Goal: Task Accomplishment & Management: Complete application form

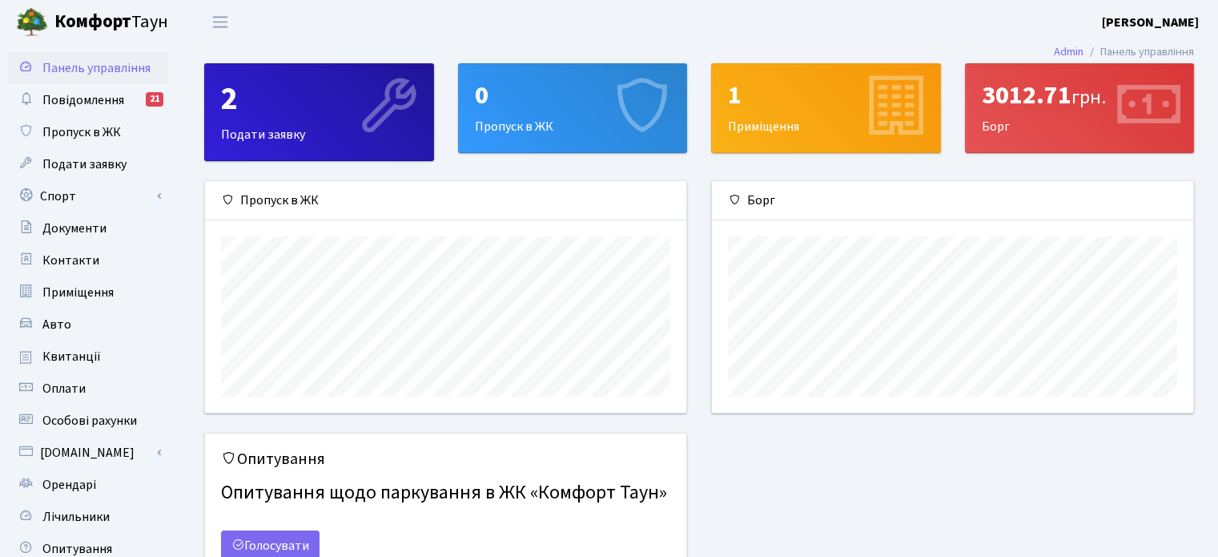
scroll to position [231, 480]
click at [270, 194] on div "Пропуск в ЖК" at bounding box center [445, 200] width 481 height 39
click at [79, 131] on span "Пропуск в ЖК" at bounding box center [81, 132] width 78 height 18
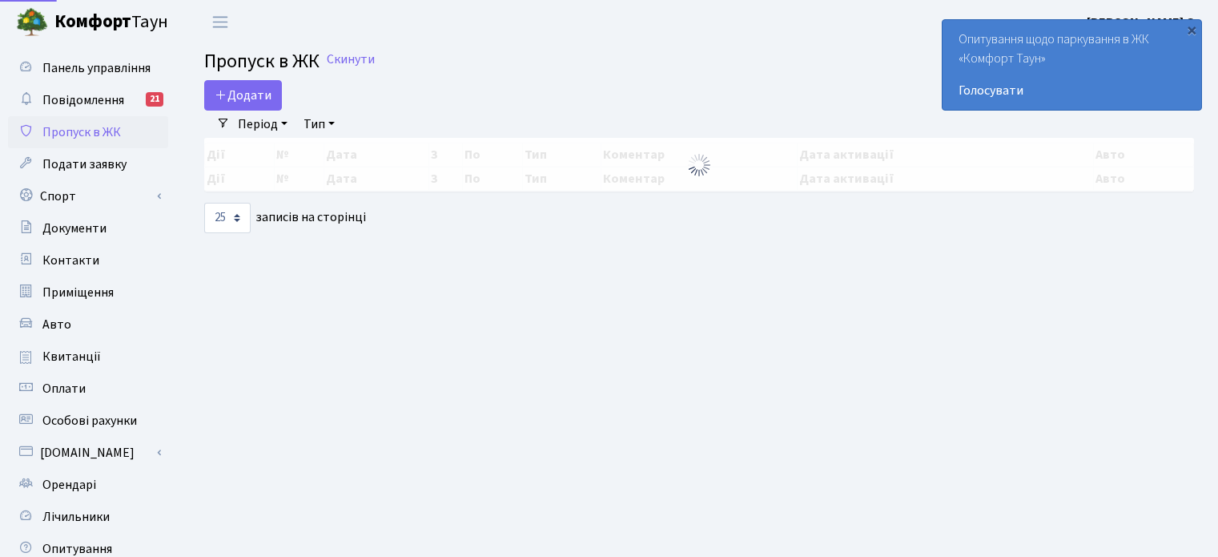
select select "25"
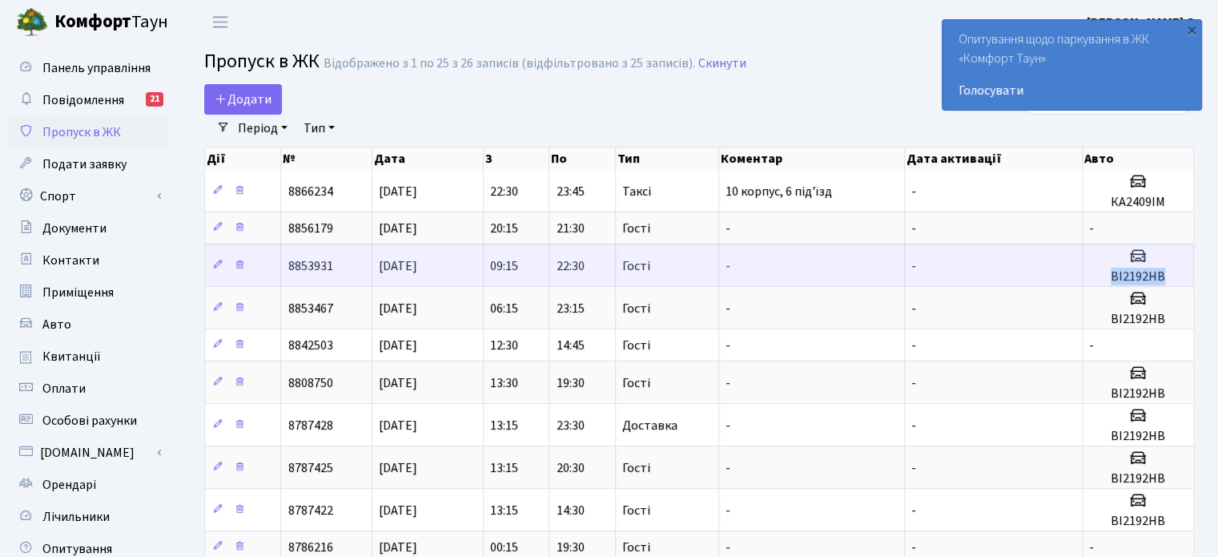
drag, startPoint x: 1118, startPoint y: 272, endPoint x: 1164, endPoint y: 271, distance: 46.5
click at [1164, 271] on h5 "ВІ2192НВ" at bounding box center [1138, 276] width 98 height 15
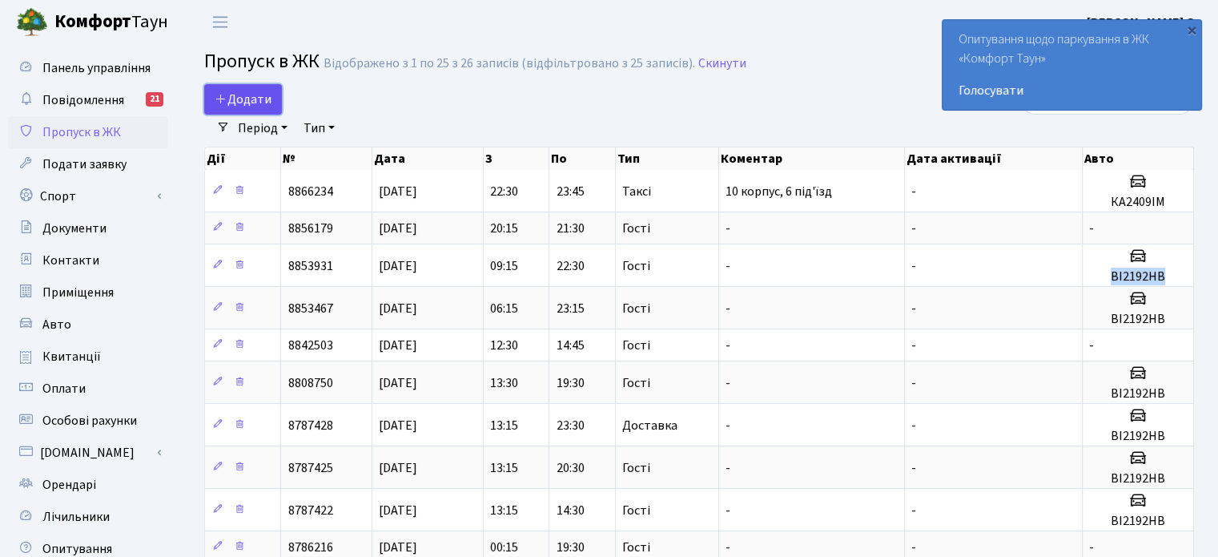
click at [223, 90] on span "Додати" at bounding box center [243, 99] width 57 height 18
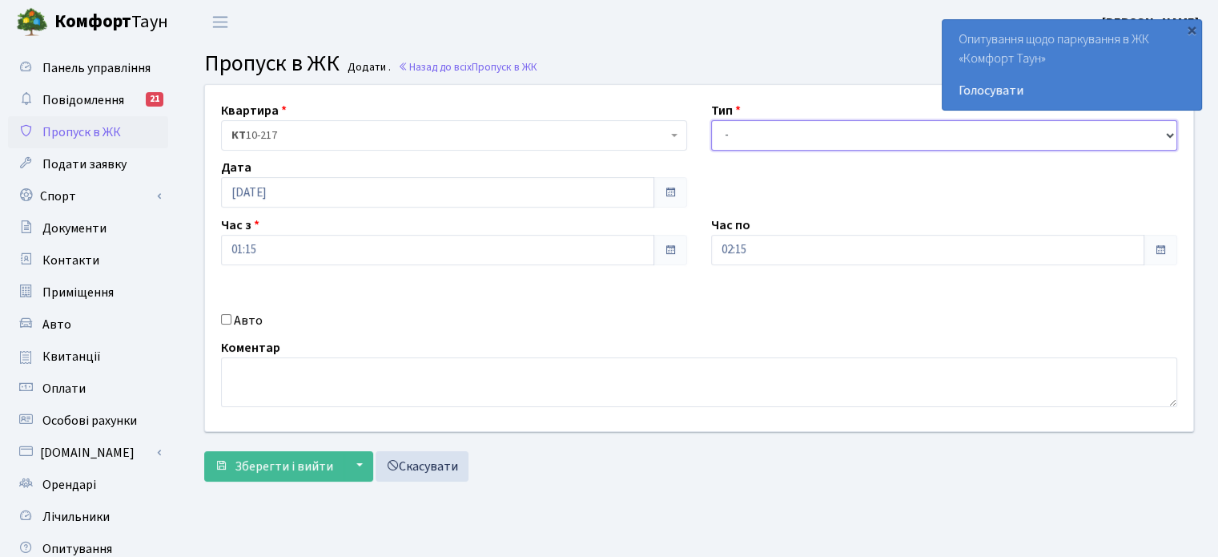
click at [749, 134] on select "- Доставка Таксі Гості Сервіс" at bounding box center [944, 135] width 466 height 30
select select "3"
click at [711, 120] on select "- Доставка Таксі Гості Сервіс" at bounding box center [944, 135] width 466 height 30
click at [226, 318] on input "Авто" at bounding box center [226, 319] width 10 height 10
checkbox input "true"
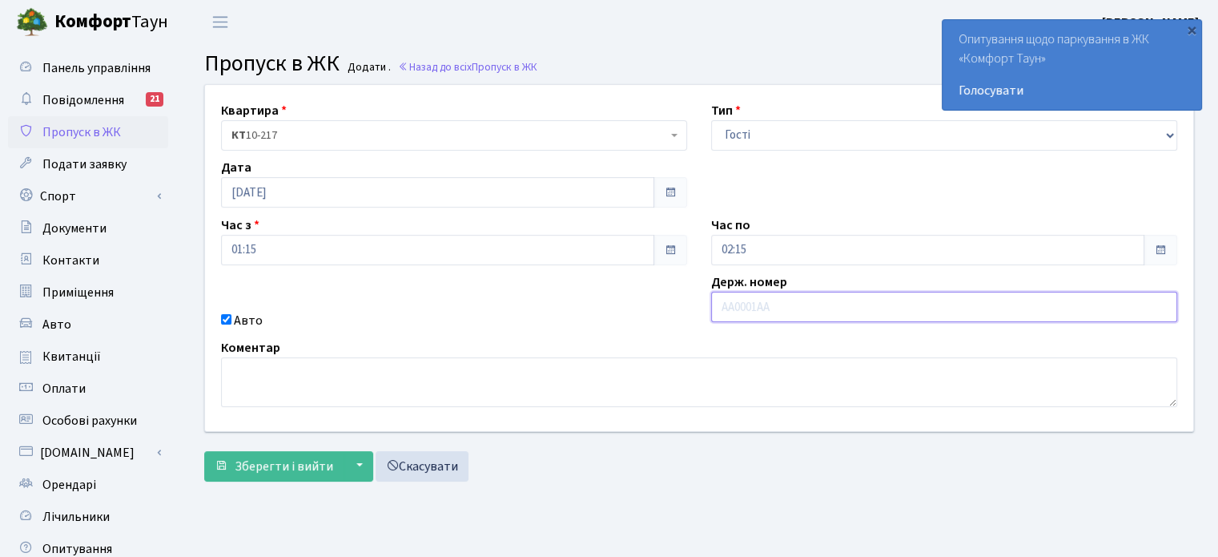
paste input "ВІ2192НВ"
type input "ВІ2192НВ"
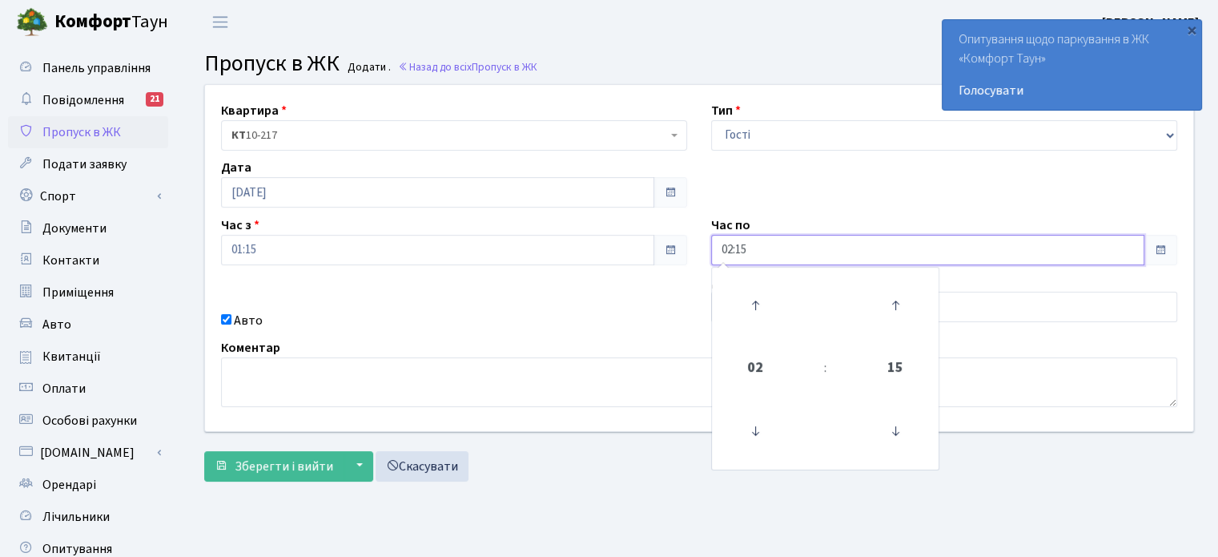
click at [762, 263] on input "02:15" at bounding box center [927, 250] width 433 height 30
click at [764, 296] on icon at bounding box center [755, 304] width 43 height 43
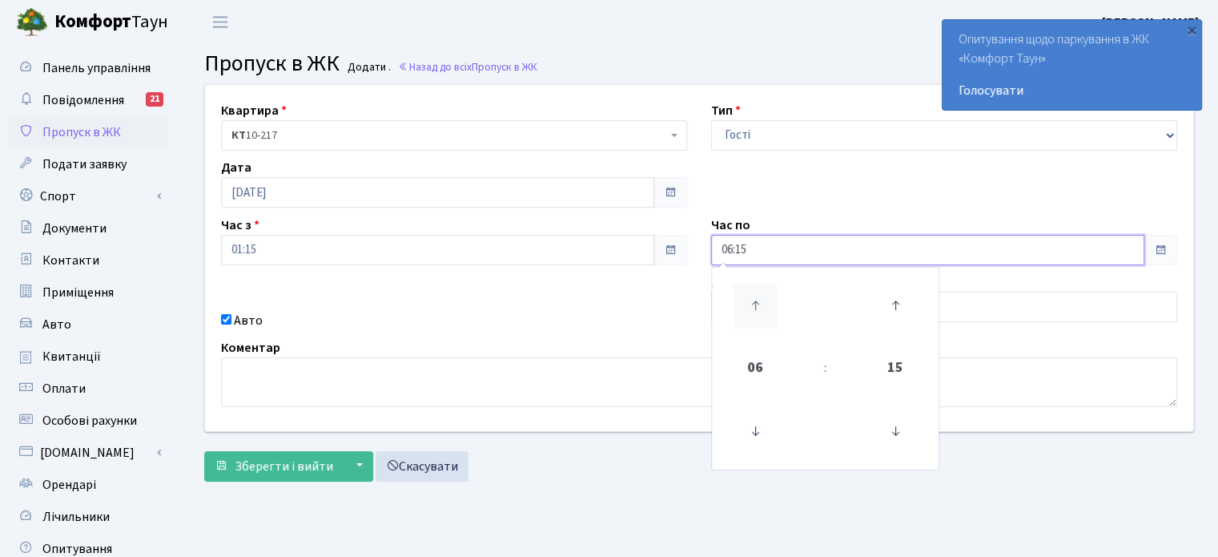
click at [764, 296] on icon at bounding box center [755, 304] width 43 height 43
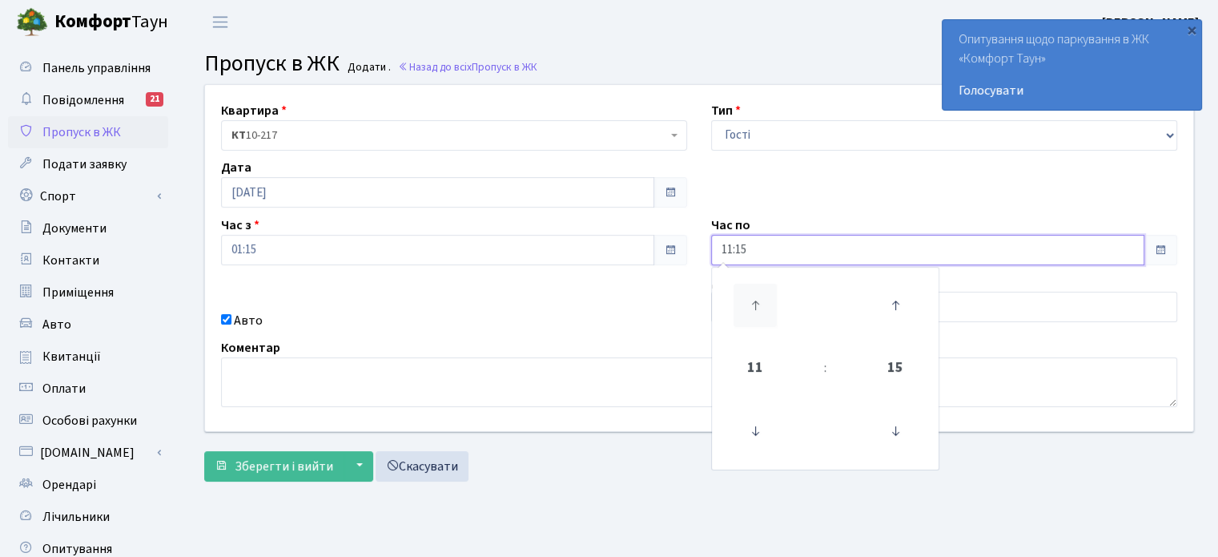
click at [764, 296] on icon at bounding box center [755, 304] width 43 height 43
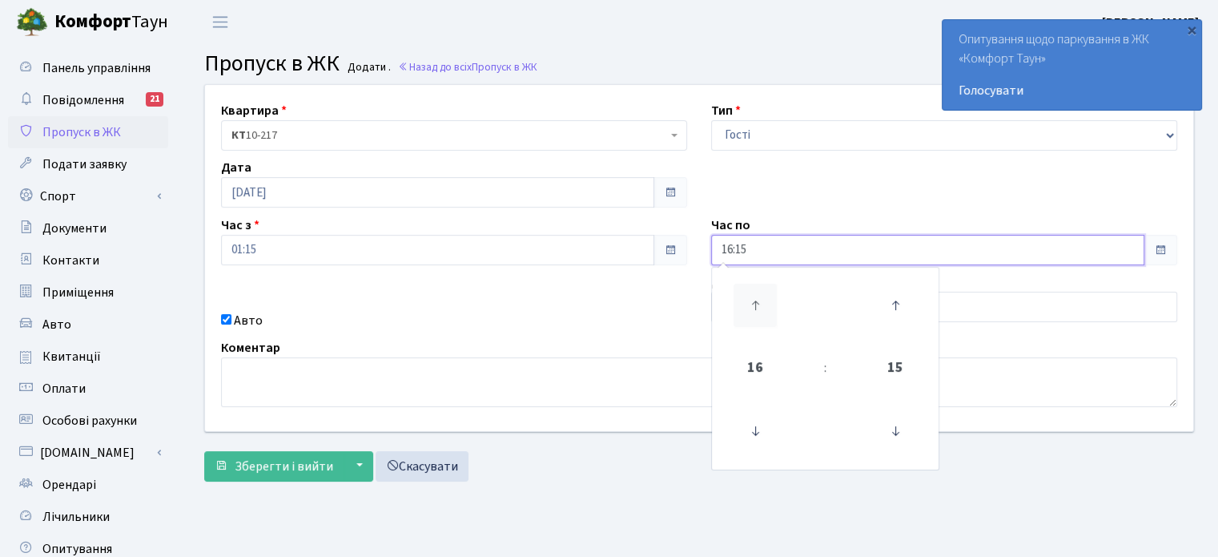
click at [764, 296] on icon at bounding box center [755, 304] width 43 height 43
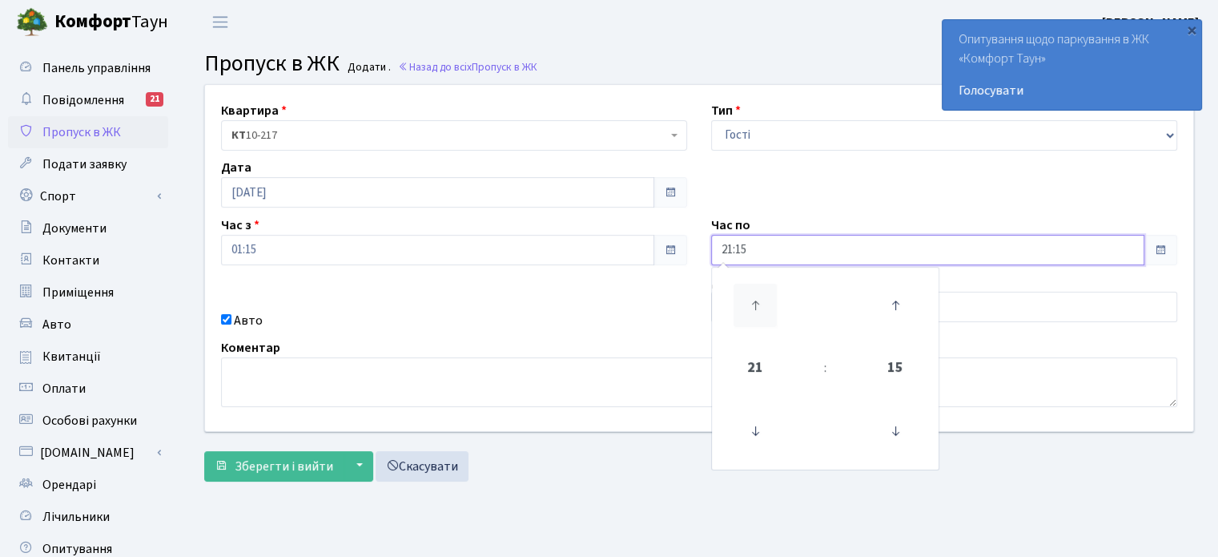
click at [764, 296] on icon at bounding box center [755, 304] width 43 height 43
type input "22:15"
click at [455, 330] on div "Квартира <b>КТ</b>&nbsp;&nbsp;&nbsp;&nbsp;10-217 КТ 10-217 Тип - Доставка Таксі…" at bounding box center [699, 258] width 1012 height 346
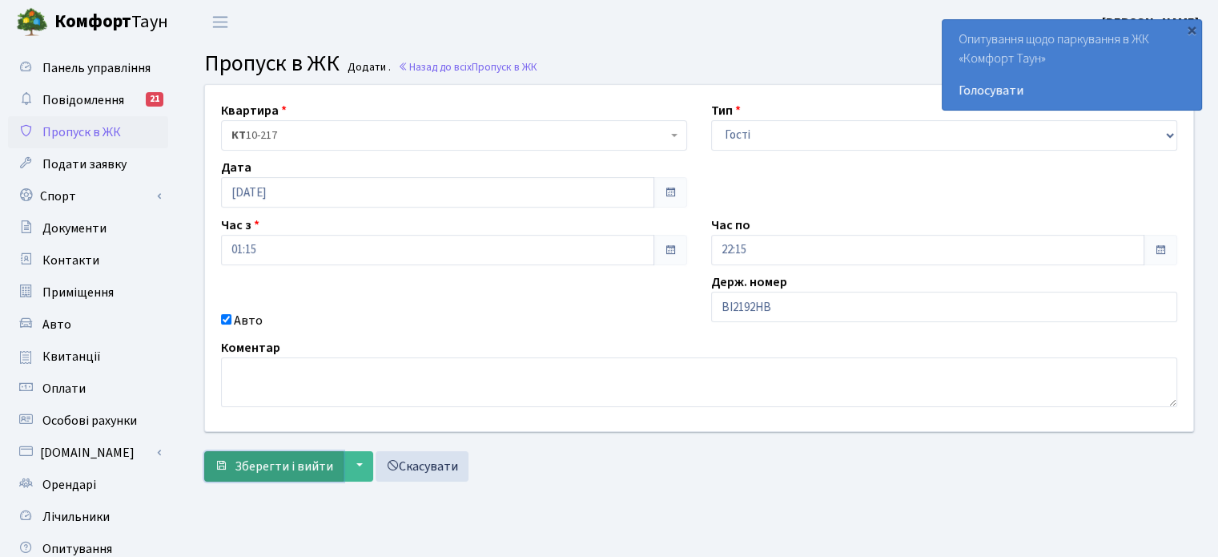
click at [279, 460] on span "Зберегти і вийти" at bounding box center [284, 466] width 99 height 18
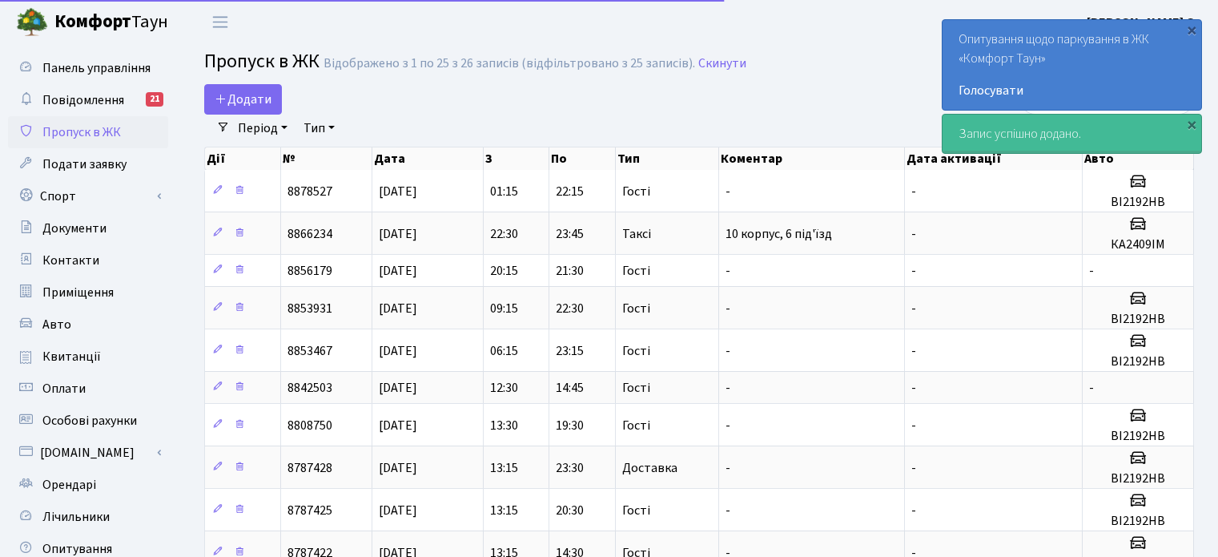
select select "25"
